Goal: Obtain resource: Obtain resource

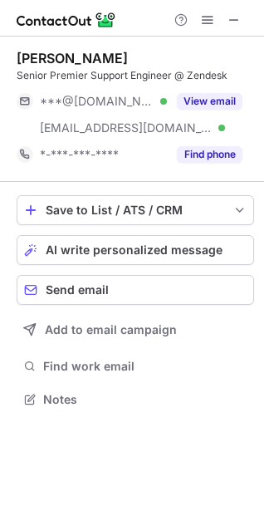
scroll to position [388, 264]
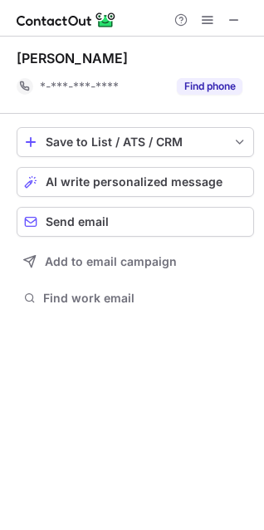
scroll to position [297, 264]
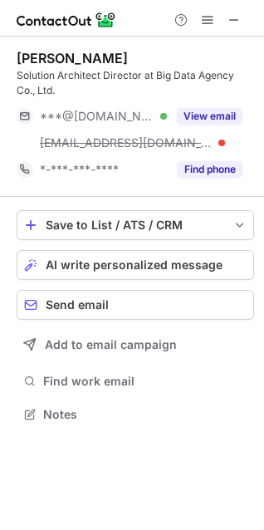
scroll to position [403, 264]
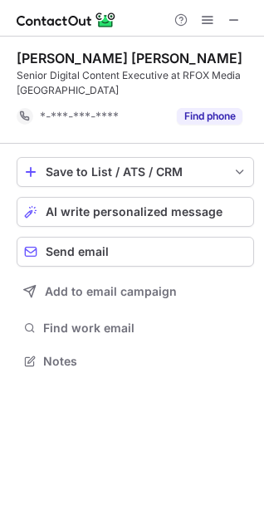
scroll to position [350, 264]
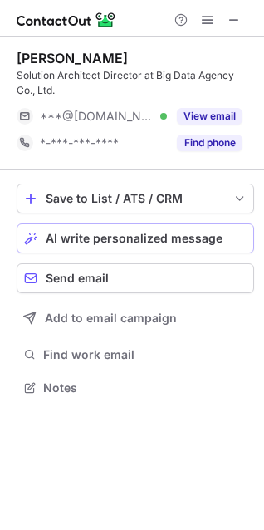
scroll to position [377, 264]
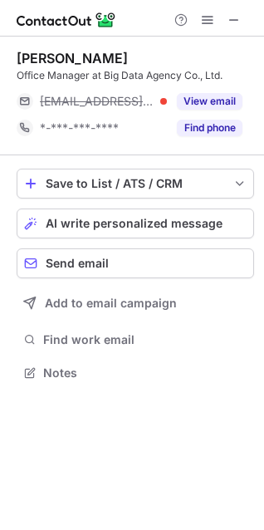
scroll to position [362, 264]
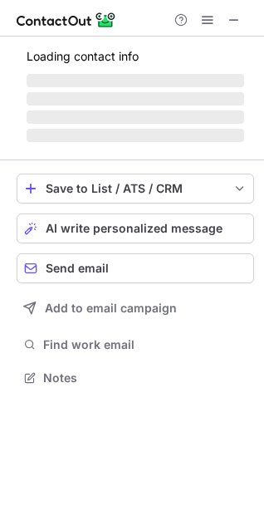
scroll to position [388, 264]
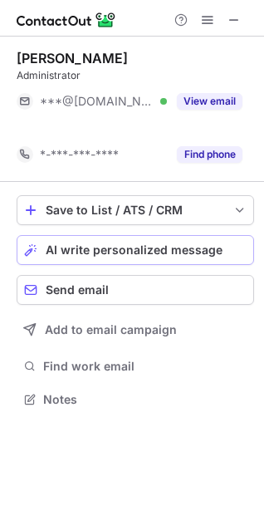
scroll to position [362, 264]
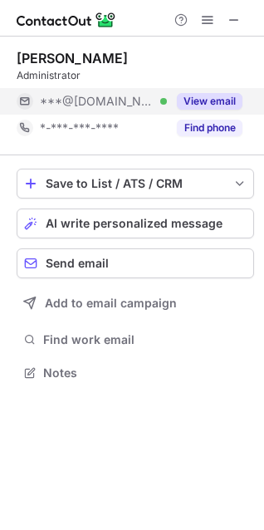
click at [216, 108] on button "View email" at bounding box center [210, 101] width 66 height 17
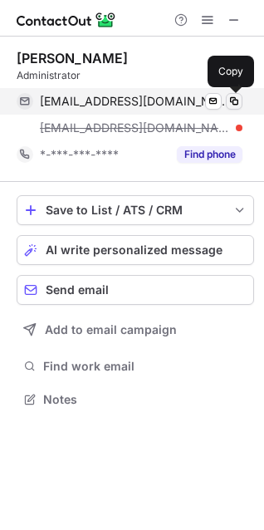
click at [239, 101] on span at bounding box center [234, 101] width 13 height 13
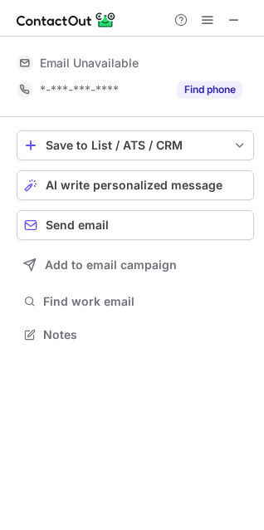
scroll to position [362, 264]
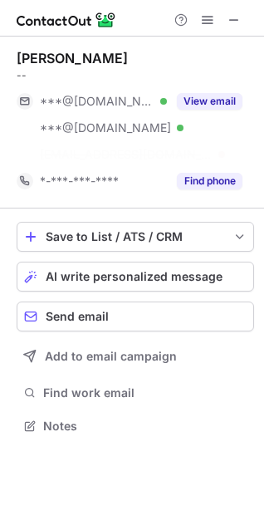
scroll to position [388, 264]
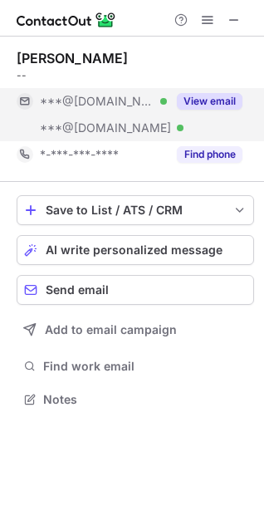
click at [200, 102] on button "View email" at bounding box center [210, 101] width 66 height 17
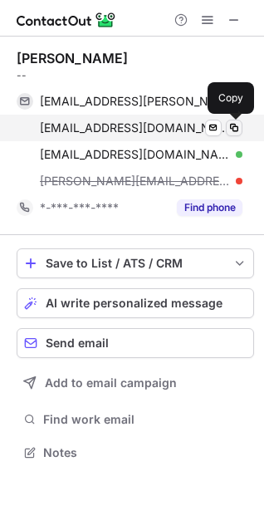
click at [230, 129] on span at bounding box center [234, 127] width 13 height 13
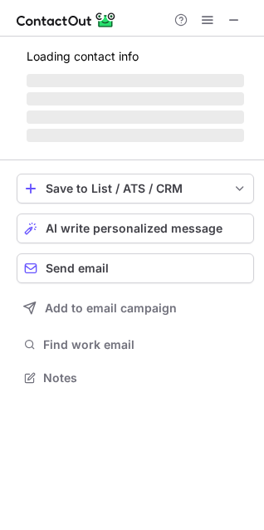
scroll to position [377, 264]
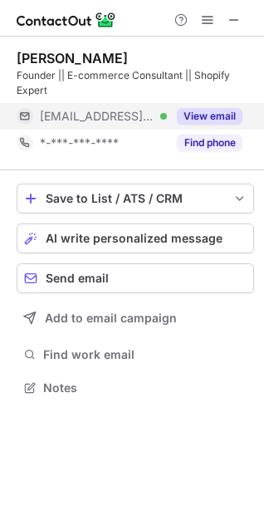
click at [203, 113] on button "View email" at bounding box center [210, 116] width 66 height 17
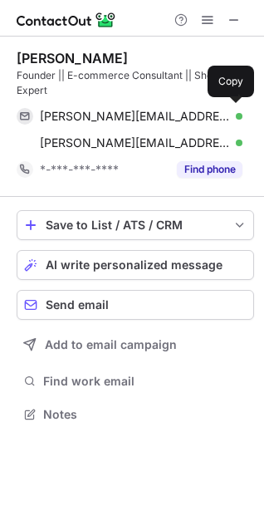
scroll to position [403, 264]
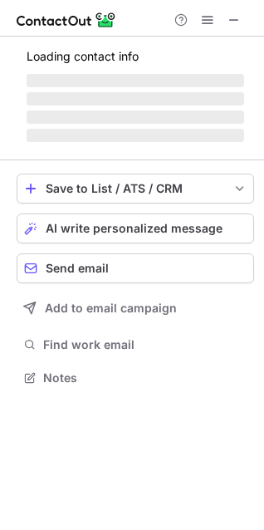
scroll to position [403, 264]
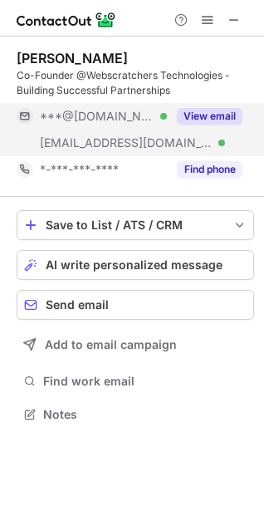
click at [195, 119] on button "View email" at bounding box center [210, 116] width 66 height 17
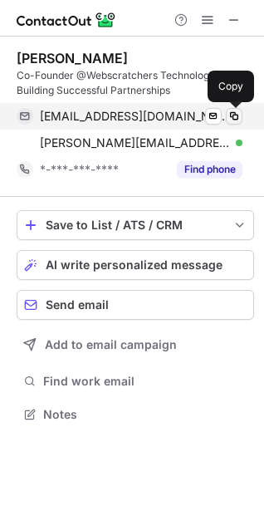
click at [234, 121] on span at bounding box center [234, 116] width 13 height 13
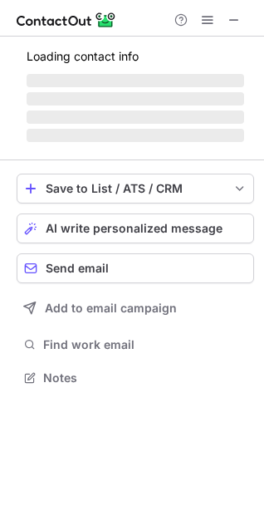
scroll to position [377, 264]
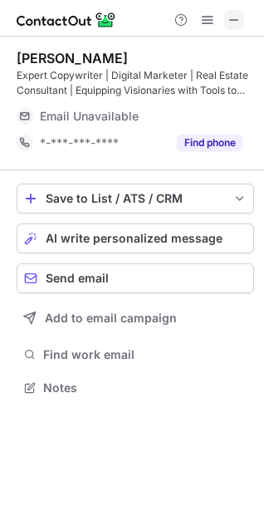
click at [237, 16] on span at bounding box center [234, 19] width 13 height 13
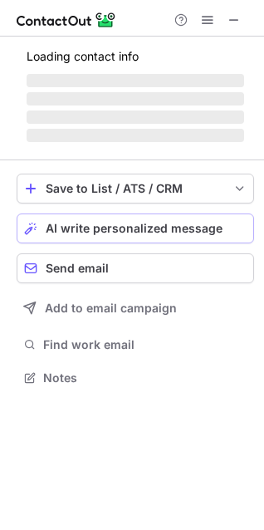
scroll to position [403, 264]
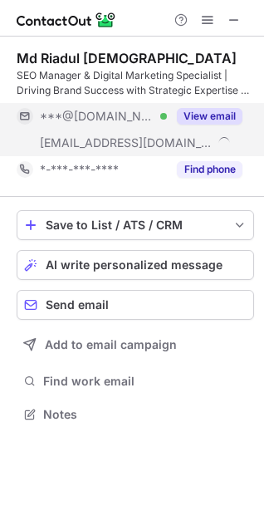
click at [223, 116] on button "View email" at bounding box center [210, 116] width 66 height 17
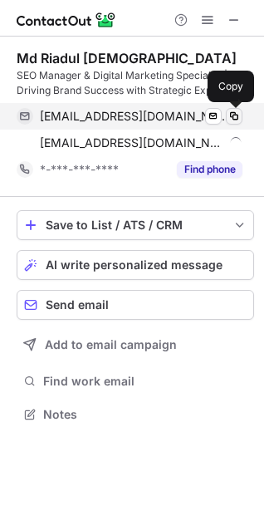
click at [239, 116] on span at bounding box center [234, 116] width 13 height 13
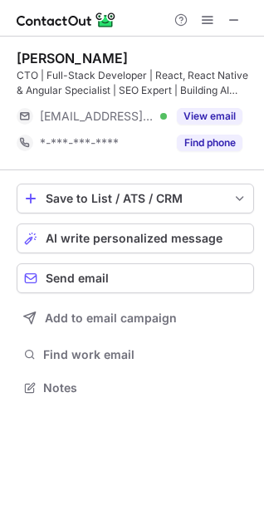
scroll to position [377, 264]
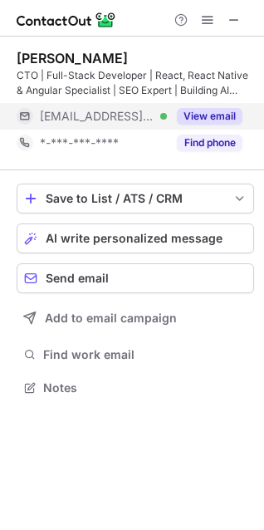
click at [200, 118] on button "View email" at bounding box center [210, 116] width 66 height 17
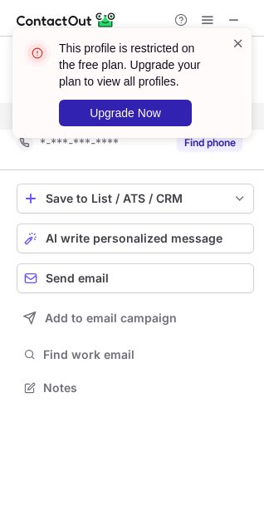
click at [244, 42] on span at bounding box center [238, 43] width 13 height 17
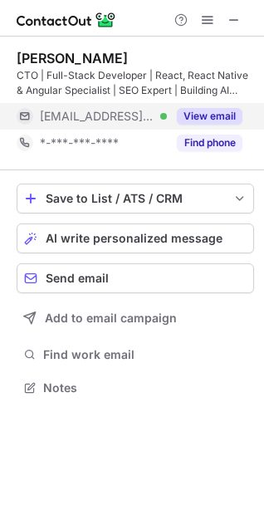
click at [209, 23] on div "This profile is restricted on the free plan. Upgrade your plan to view all prof…" at bounding box center [132, 90] width 266 height 156
click at [194, 13] on div at bounding box center [208, 20] width 80 height 20
click at [208, 16] on span at bounding box center [207, 19] width 13 height 13
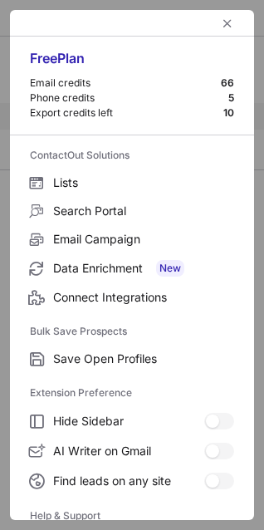
scroll to position [162, 0]
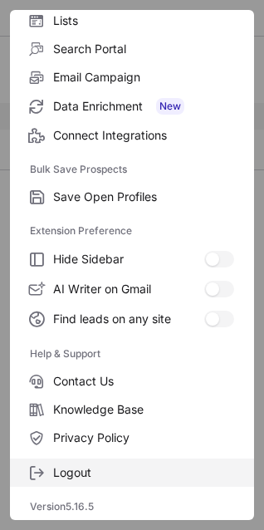
click at [89, 468] on span "Logout" at bounding box center [143, 472] width 181 height 15
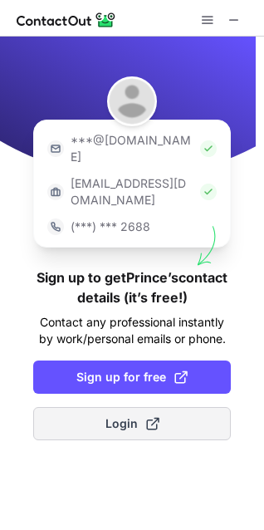
click at [127, 416] on span "Login" at bounding box center [133, 424] width 54 height 17
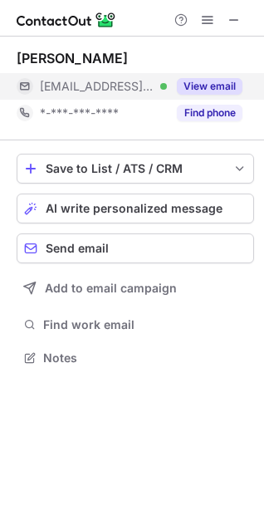
scroll to position [347, 264]
click at [210, 86] on button "View email" at bounding box center [210, 86] width 66 height 17
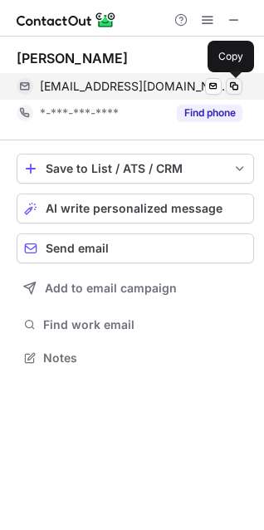
click at [234, 91] on span at bounding box center [234, 86] width 13 height 13
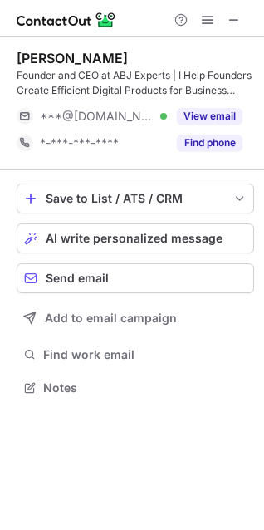
scroll to position [377, 264]
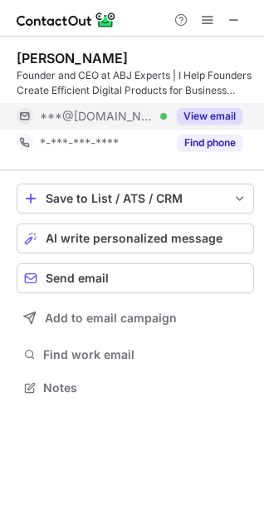
click at [221, 120] on button "View email" at bounding box center [210, 116] width 66 height 17
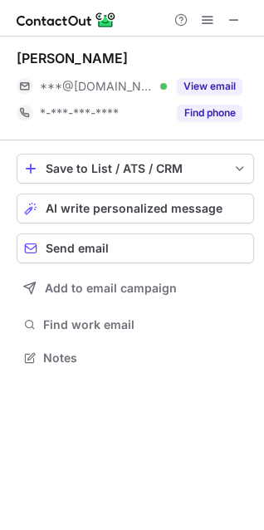
scroll to position [347, 264]
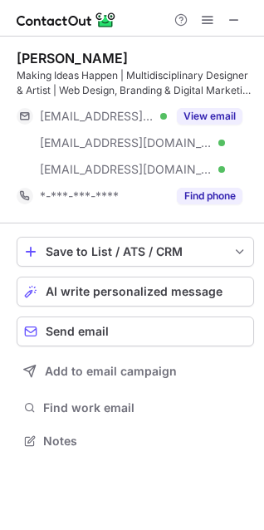
scroll to position [430, 264]
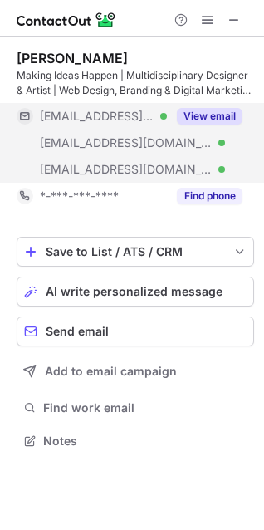
click at [222, 105] on div "View email" at bounding box center [205, 116] width 76 height 27
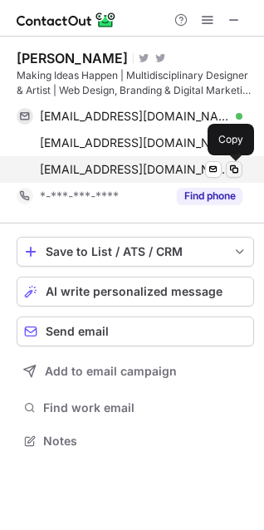
click at [238, 168] on span at bounding box center [234, 169] width 13 height 13
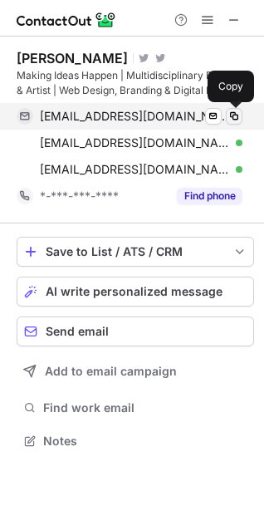
click at [231, 112] on span at bounding box center [234, 116] width 13 height 13
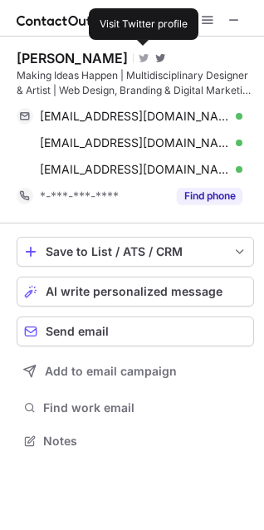
click at [155, 52] on span at bounding box center [160, 58] width 10 height 13
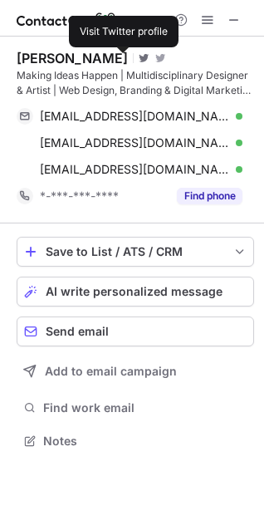
click at [139, 60] on span at bounding box center [144, 58] width 10 height 13
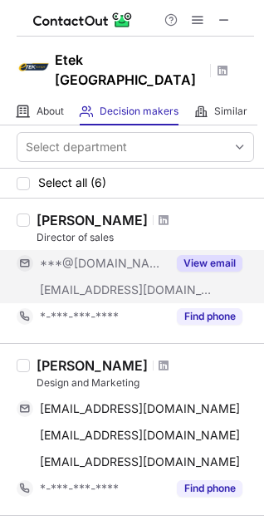
click at [209, 255] on button "View email" at bounding box center [210, 263] width 66 height 17
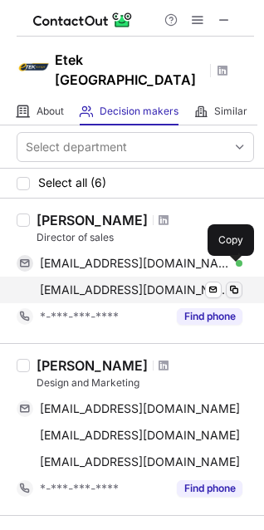
click at [239, 283] on span at bounding box center [234, 289] width 13 height 13
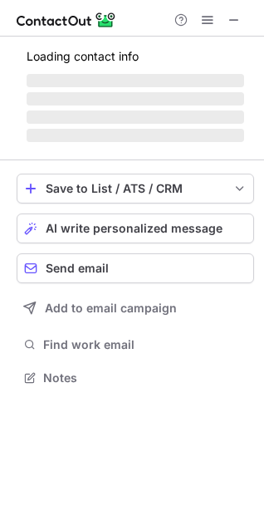
scroll to position [362, 264]
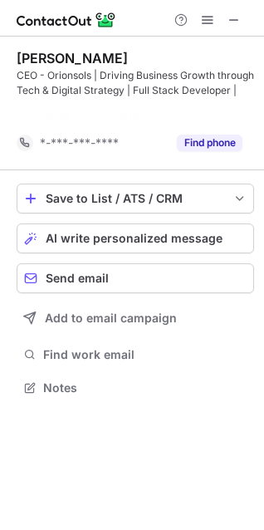
scroll to position [350, 264]
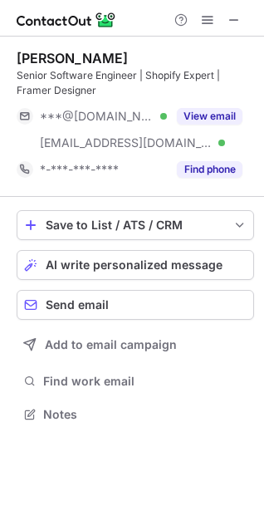
scroll to position [403, 264]
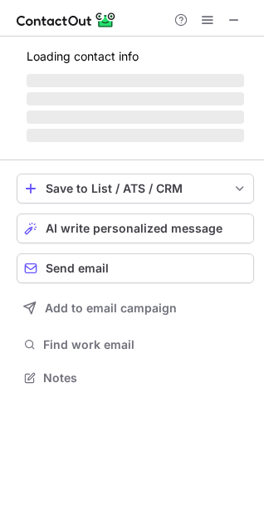
scroll to position [377, 264]
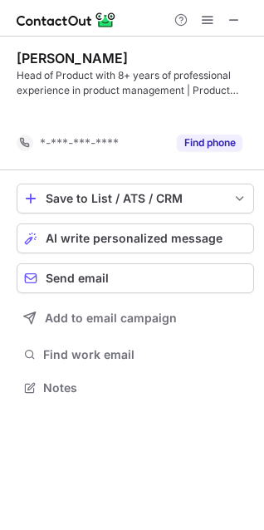
scroll to position [350, 264]
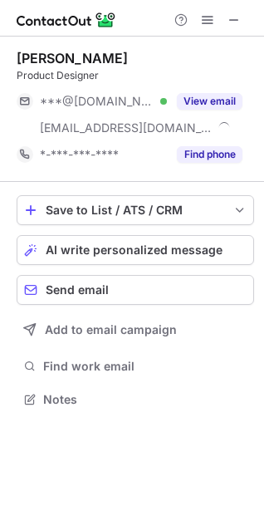
scroll to position [388, 264]
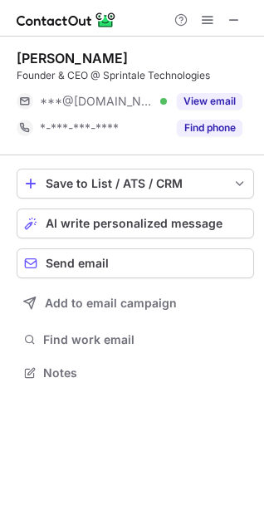
scroll to position [362, 264]
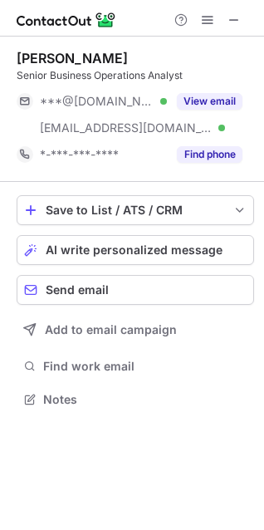
scroll to position [388, 264]
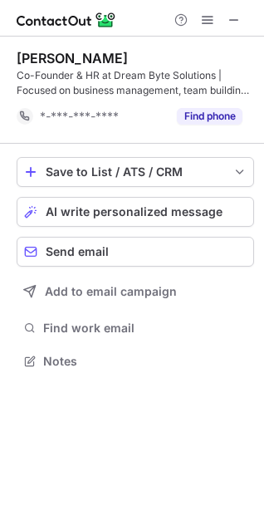
scroll to position [350, 264]
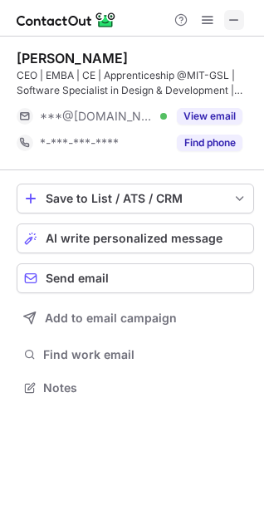
scroll to position [377, 264]
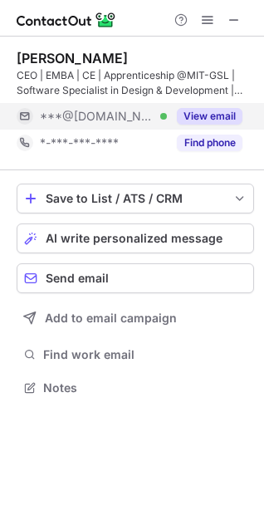
click at [225, 111] on button "View email" at bounding box center [210, 116] width 66 height 17
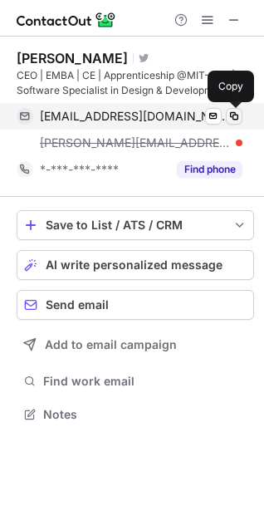
click at [237, 115] on span at bounding box center [234, 116] width 13 height 13
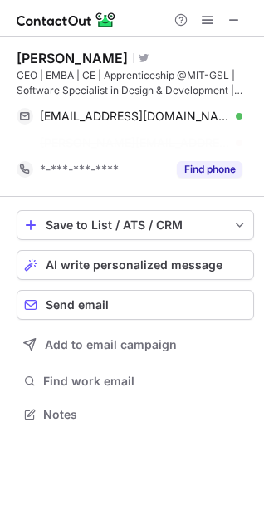
scroll to position [377, 264]
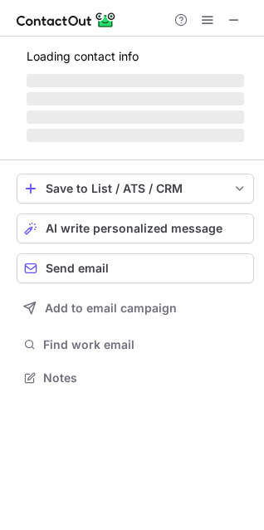
scroll to position [377, 264]
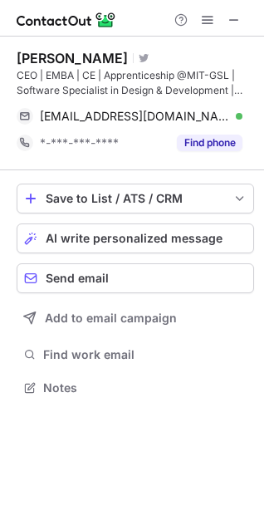
scroll to position [377, 264]
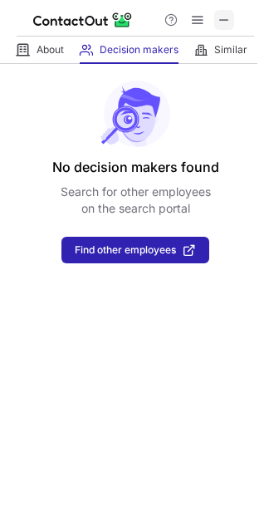
click at [222, 22] on span at bounding box center [224, 19] width 13 height 13
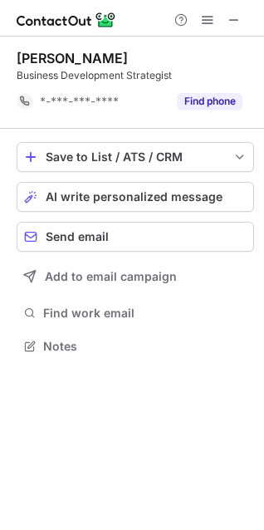
scroll to position [335, 264]
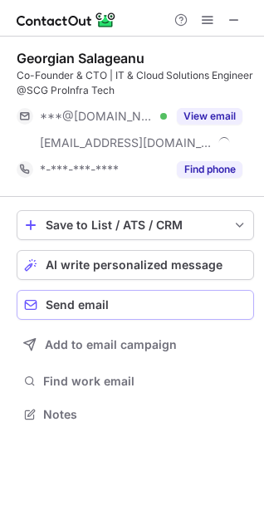
scroll to position [403, 264]
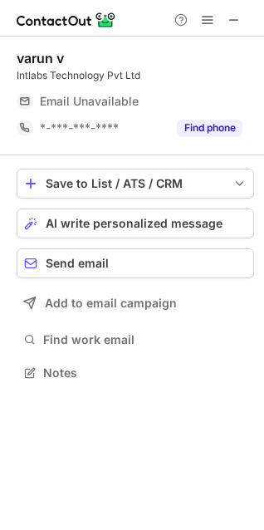
scroll to position [362, 264]
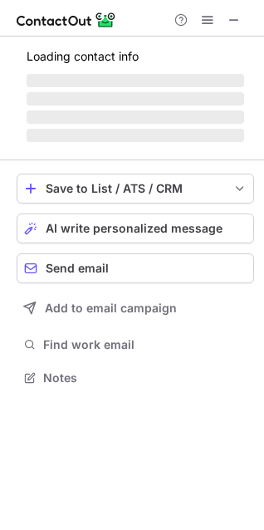
scroll to position [362, 264]
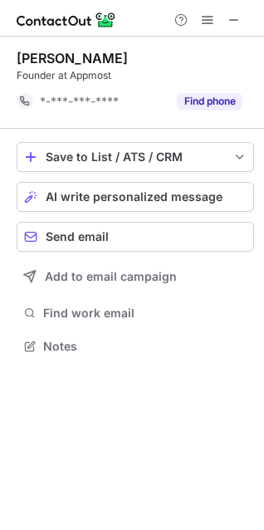
scroll to position [335, 264]
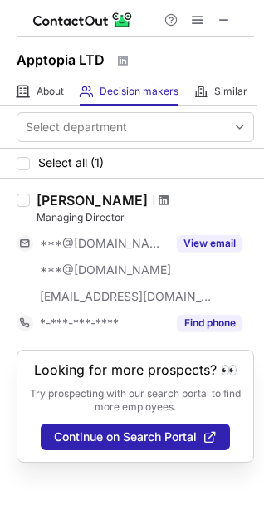
click at [159, 195] on span at bounding box center [164, 200] width 10 height 13
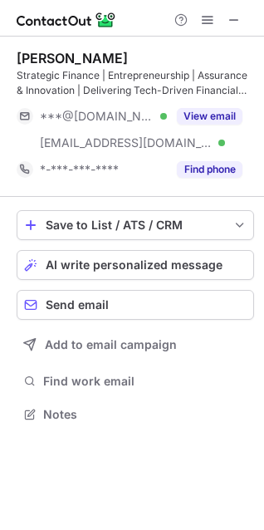
scroll to position [403, 264]
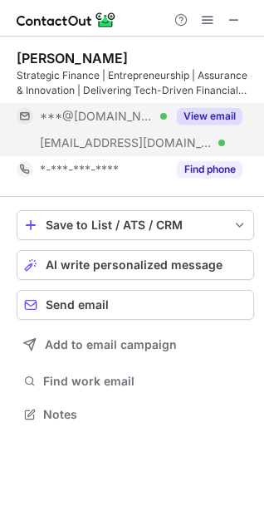
click at [208, 116] on button "View email" at bounding box center [210, 116] width 66 height 17
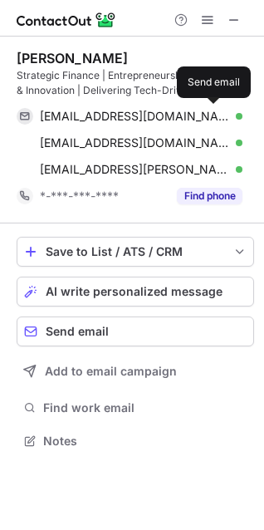
scroll to position [430, 264]
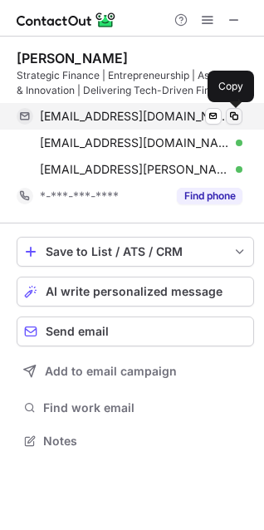
click at [229, 117] on span at bounding box center [234, 116] width 13 height 13
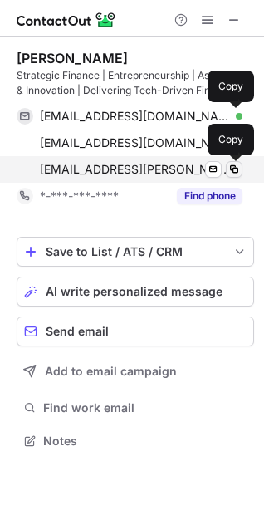
click at [234, 169] on span at bounding box center [234, 169] width 13 height 13
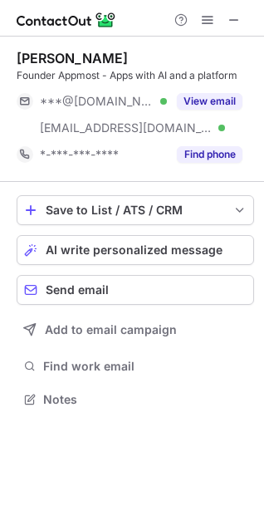
scroll to position [388, 264]
